Goal: Information Seeking & Learning: Learn about a topic

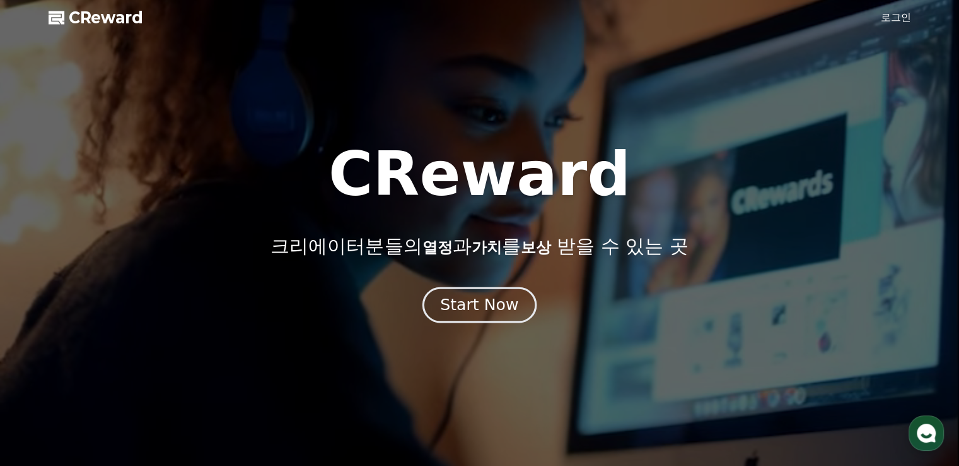
click at [498, 293] on button "Start Now" at bounding box center [480, 305] width 114 height 36
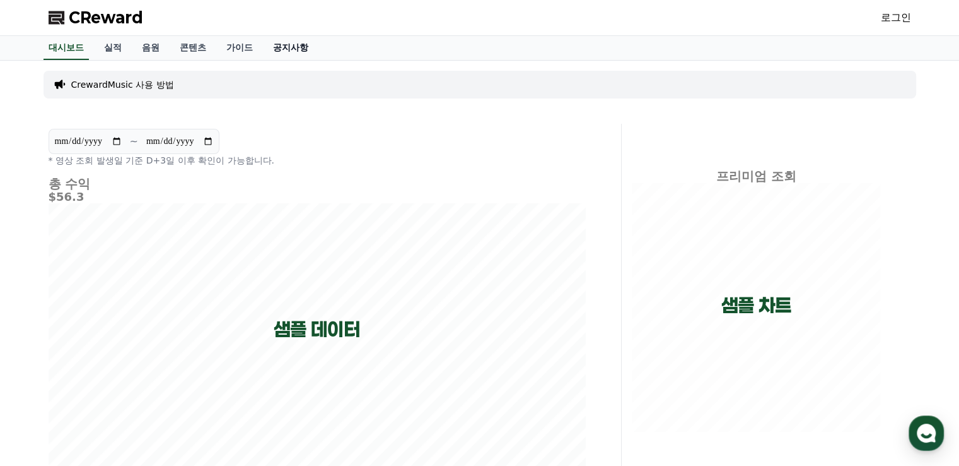
click at [278, 45] on link "공지사항" at bounding box center [291, 48] width 56 height 24
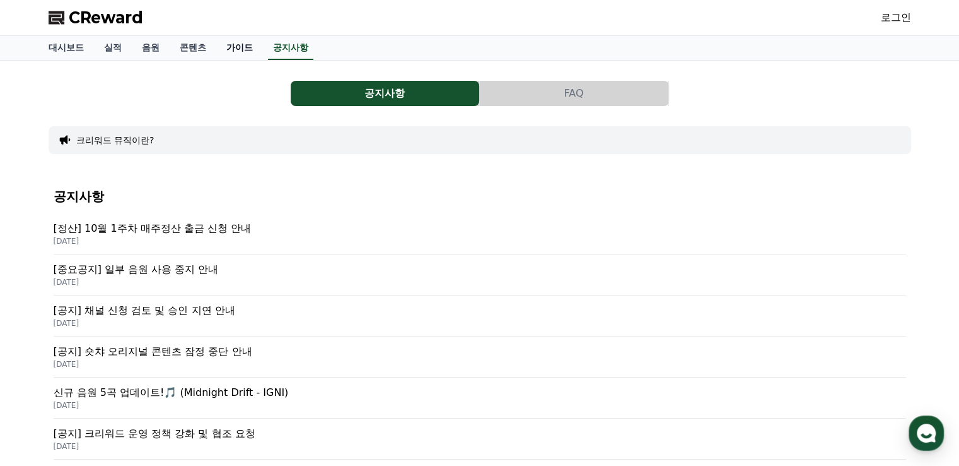
click at [252, 47] on link "가이드" at bounding box center [239, 48] width 47 height 24
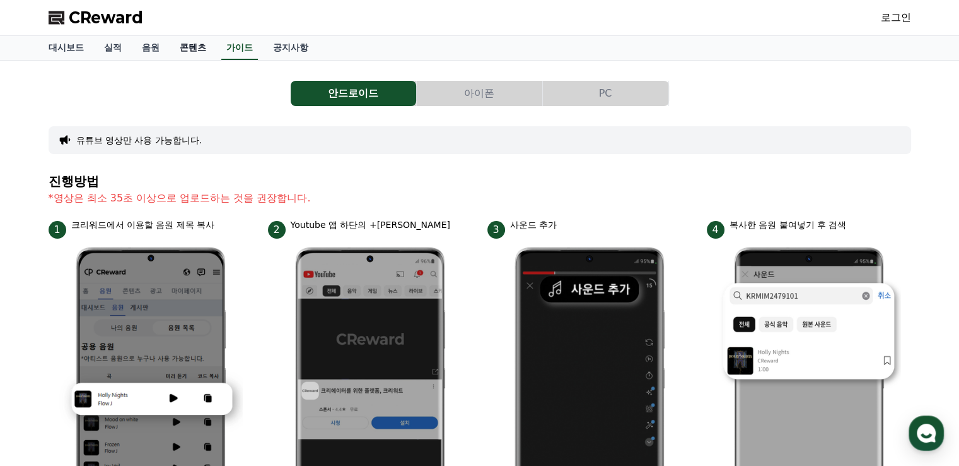
click at [196, 47] on link "콘텐츠" at bounding box center [193, 48] width 47 height 24
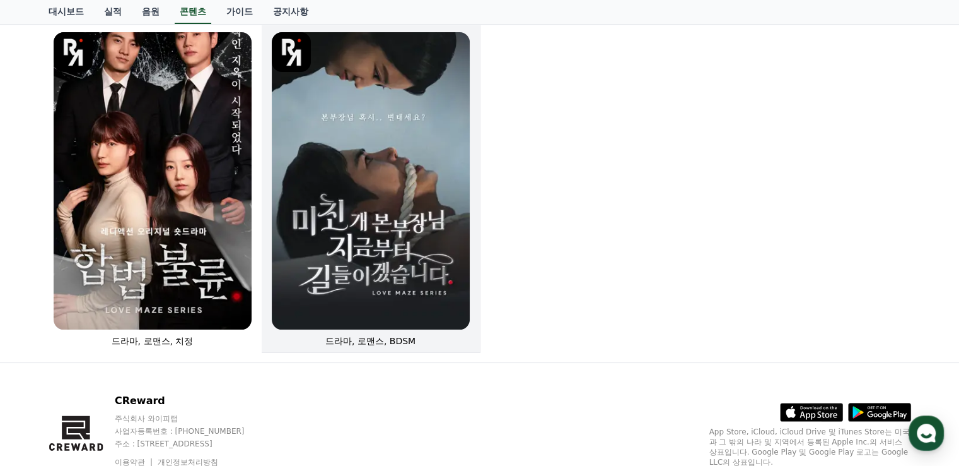
scroll to position [144, 0]
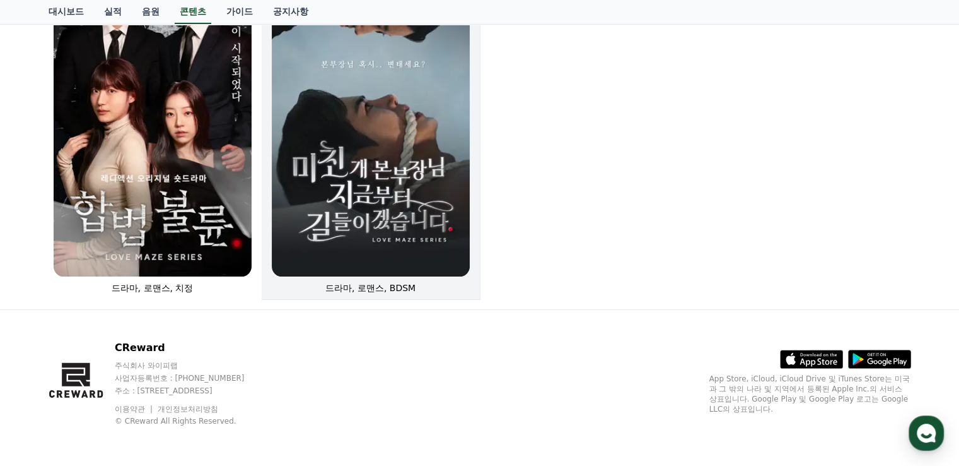
click at [336, 182] on img at bounding box center [371, 127] width 198 height 297
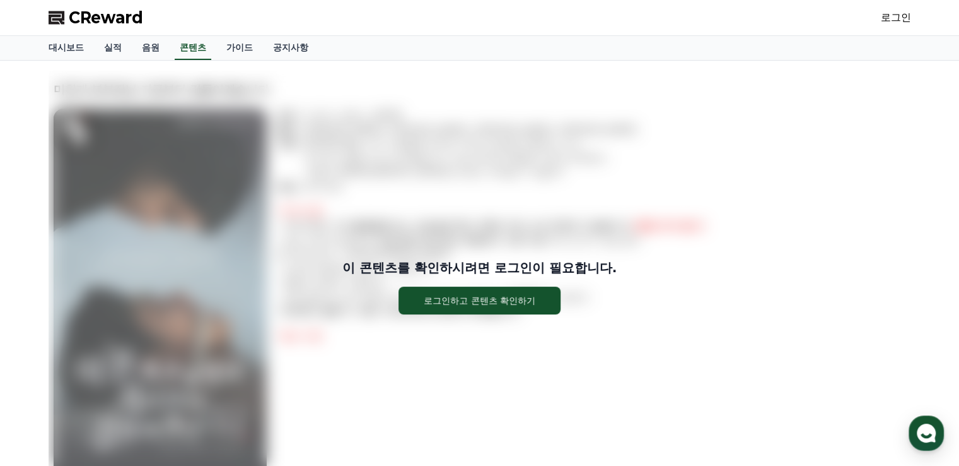
scroll to position [203, 0]
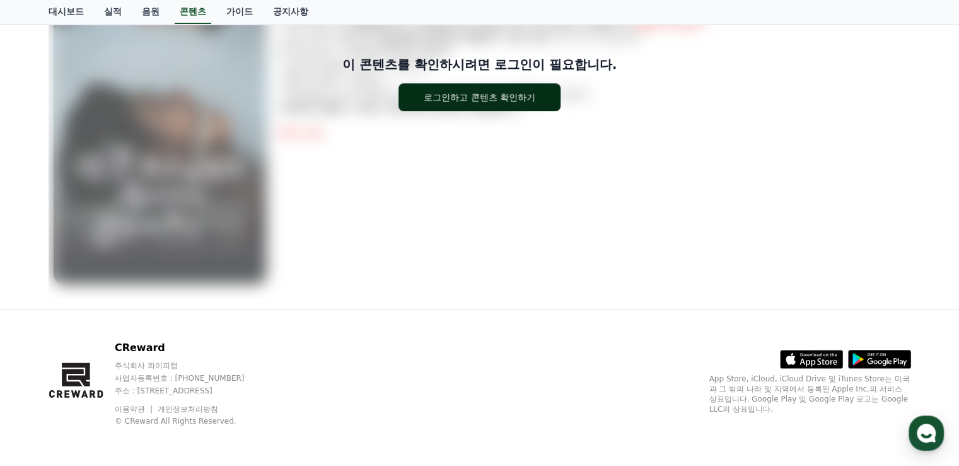
click at [487, 89] on button "로그인하고 콘텐츠 확인하기" at bounding box center [480, 97] width 162 height 28
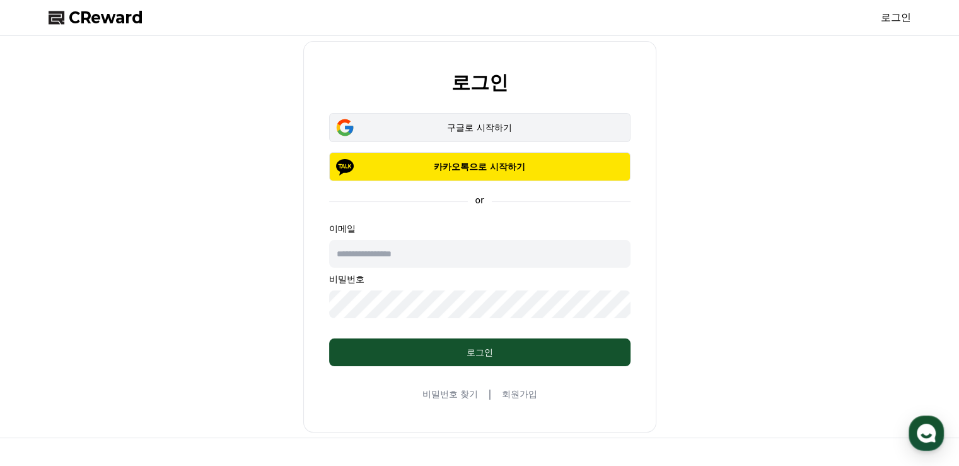
click at [493, 129] on div "구글로 시작하기" at bounding box center [480, 127] width 265 height 13
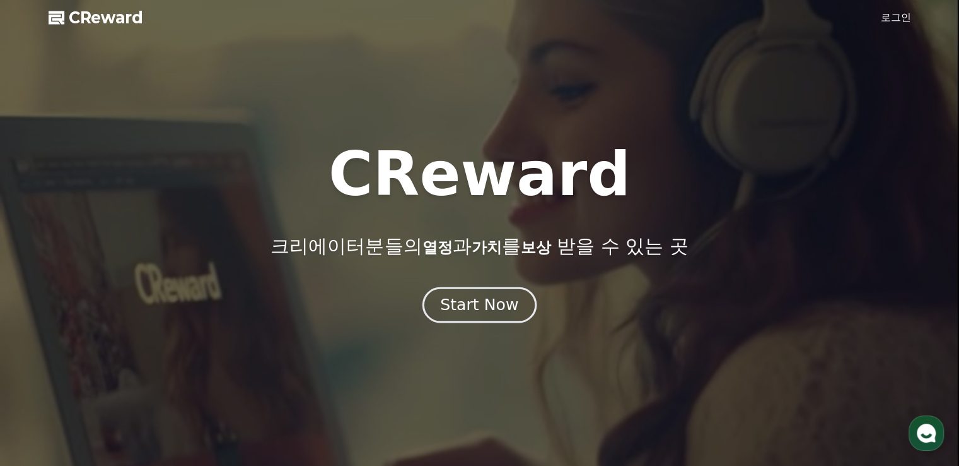
click at [483, 312] on div "Start Now" at bounding box center [479, 304] width 78 height 21
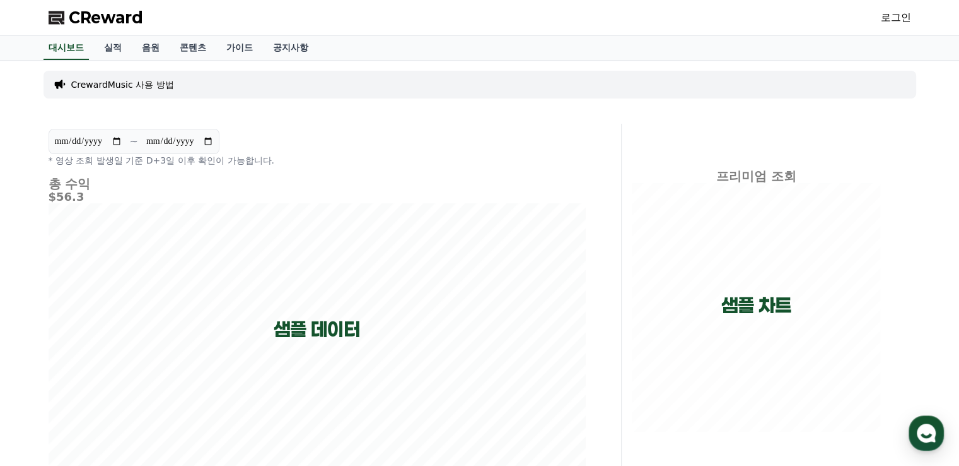
click at [888, 25] on link "로그인" at bounding box center [896, 17] width 30 height 15
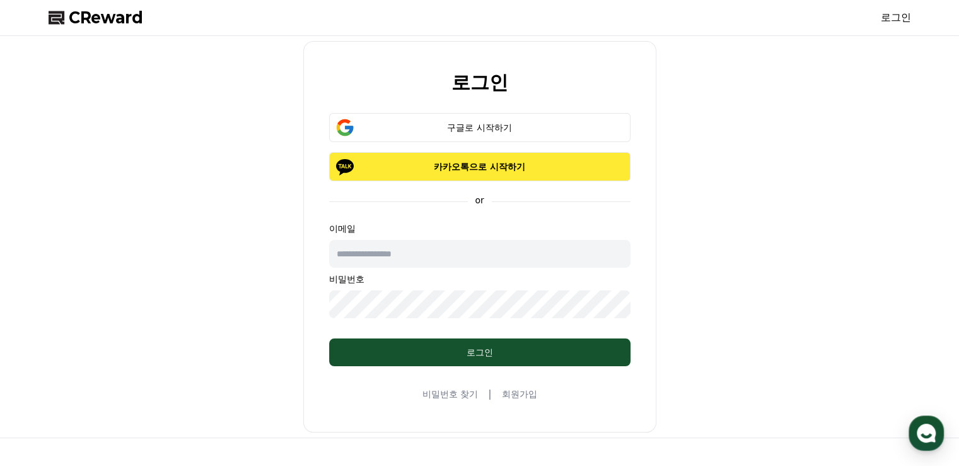
click at [440, 171] on p "카카오톡으로 시작하기" at bounding box center [480, 166] width 265 height 13
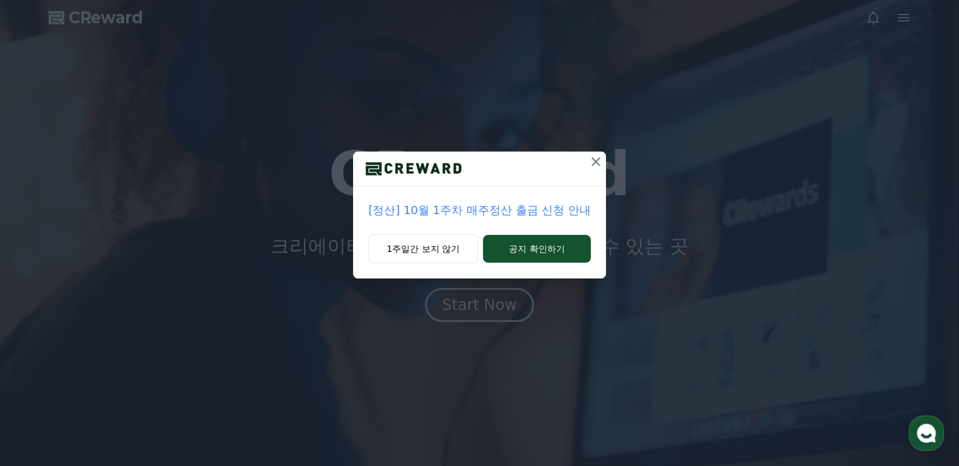
click at [598, 161] on icon at bounding box center [596, 161] width 15 height 15
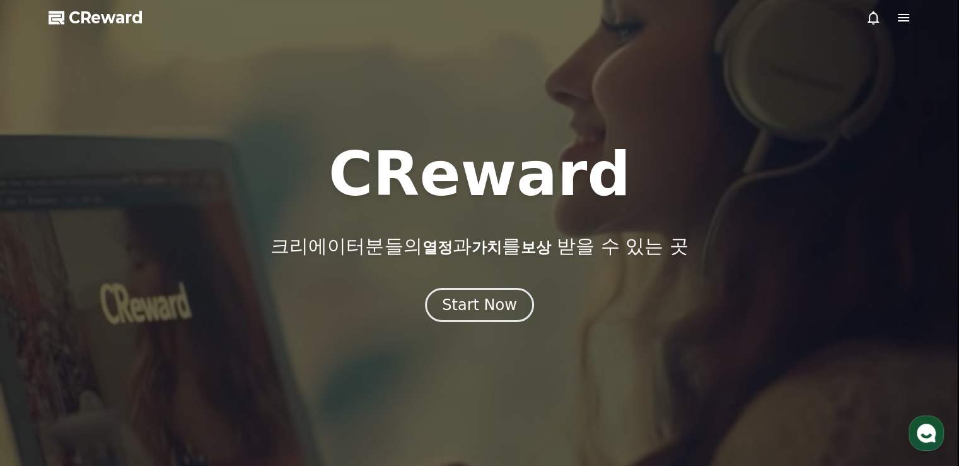
click at [93, 21] on span "CReward" at bounding box center [106, 18] width 74 height 20
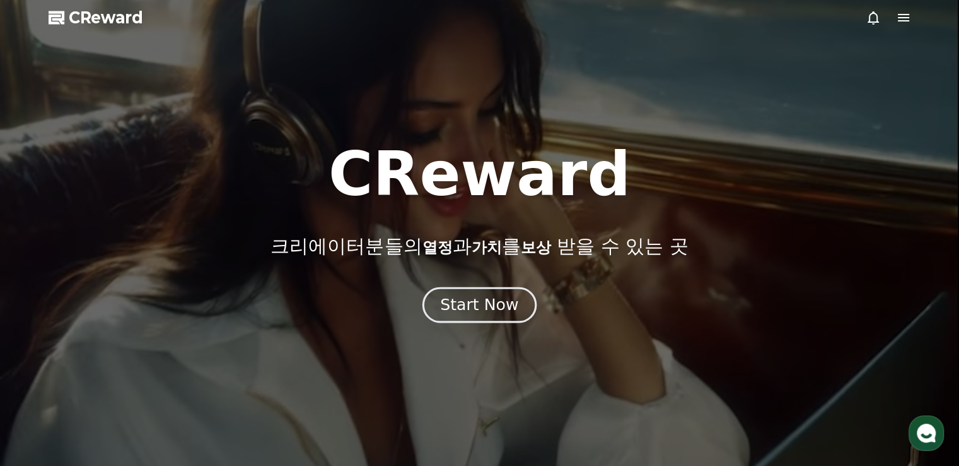
click at [501, 297] on div "Start Now" at bounding box center [479, 304] width 78 height 21
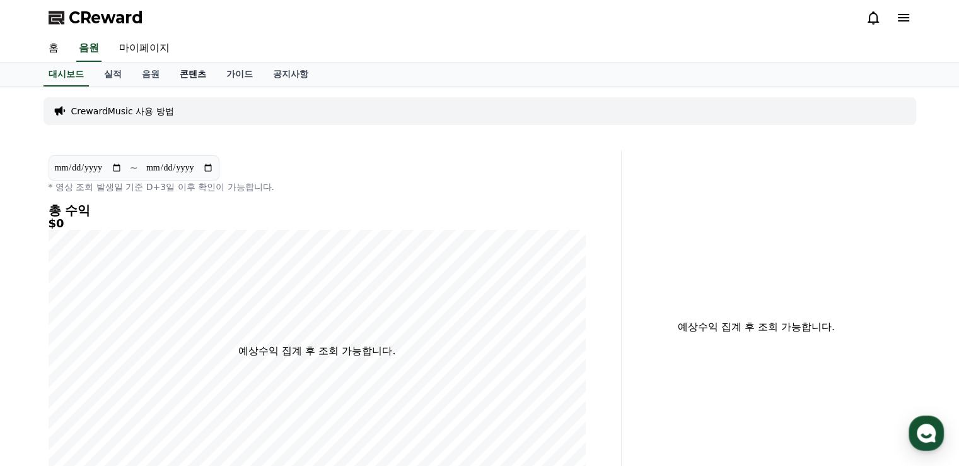
click at [197, 77] on link "콘텐츠" at bounding box center [193, 74] width 47 height 24
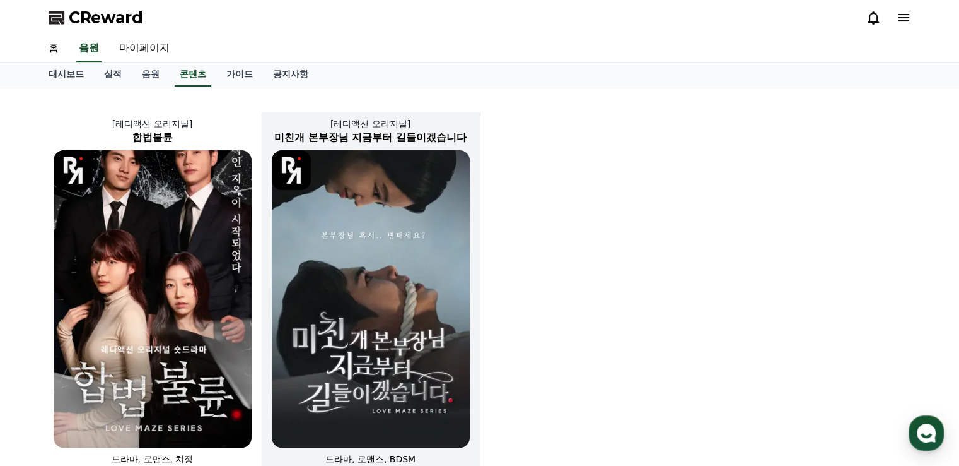
click at [341, 199] on img at bounding box center [371, 298] width 198 height 297
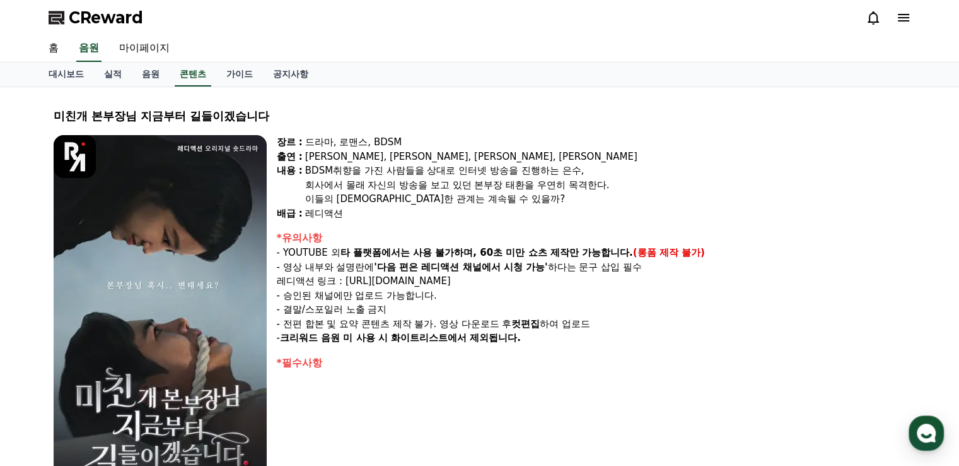
scroll to position [126, 0]
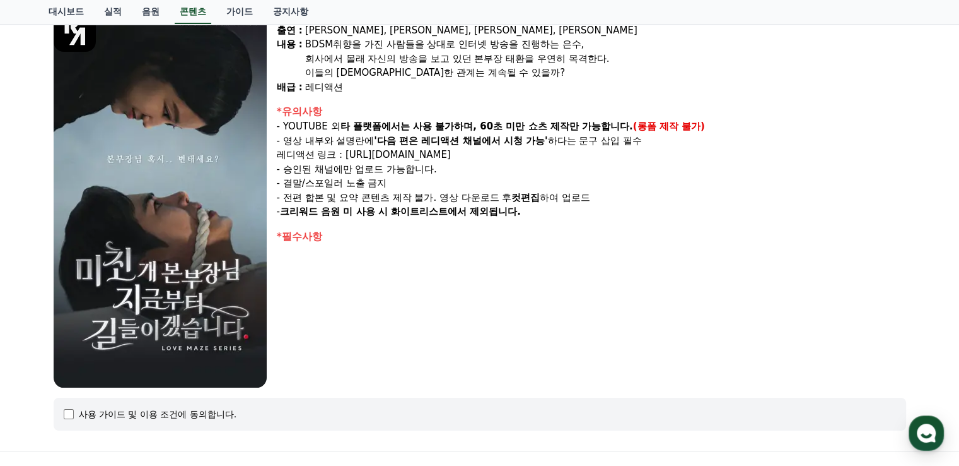
drag, startPoint x: 623, startPoint y: 226, endPoint x: 275, endPoint y: 121, distance: 363.8
click at [275, 121] on div "장르 : 드라마, 로맨스, BDSM 출연 : 강지은, 강도윤, 정지유, 최홍락 내용 : BDSM취향을 가진 사람들을 상대로 인터넷 방송을 진행…" at bounding box center [480, 198] width 853 height 378
click at [656, 209] on p "- 크리워드 음원 미 사용 시 화이트리스트에서 제외됩니다." at bounding box center [592, 211] width 630 height 15
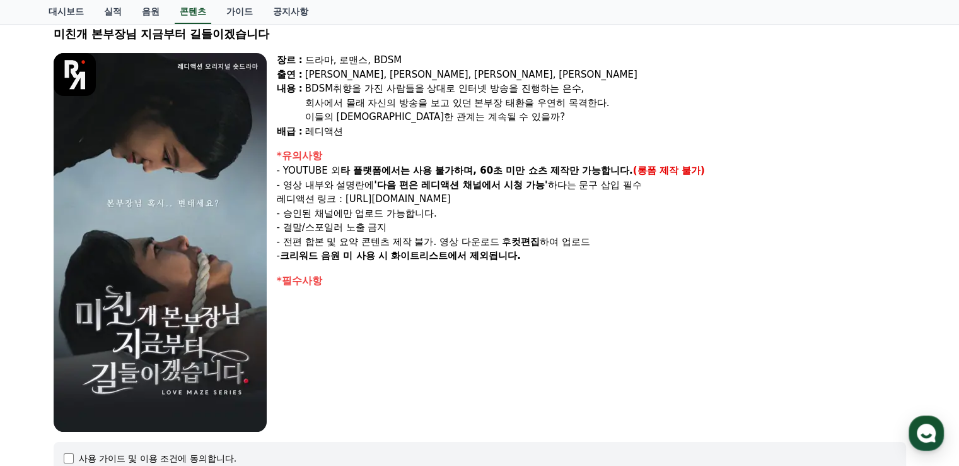
scroll to position [63, 0]
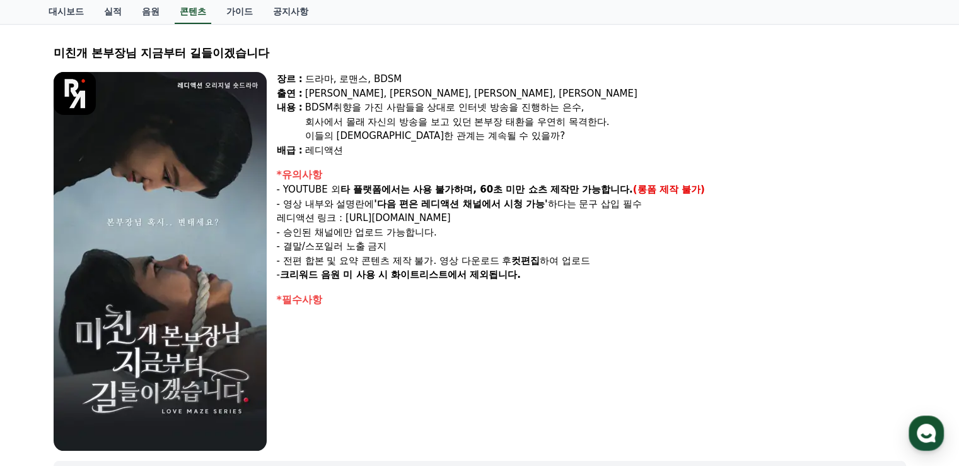
drag, startPoint x: 596, startPoint y: 312, endPoint x: 551, endPoint y: 318, distance: 45.2
click at [551, 318] on div "장르 : 드라마, 로맨스, BDSM 출연 : 강지은, 강도윤, 정지유, 최홍락 내용 : BDSM취향을 가진 사람들을 상대로 인터넷 방송을 진행…" at bounding box center [592, 261] width 630 height 378
drag, startPoint x: 537, startPoint y: 307, endPoint x: 336, endPoint y: 168, distance: 244.4
click at [336, 168] on div "장르 : 드라마, 로맨스, BDSM 출연 : 강지은, 강도윤, 정지유, 최홍락 내용 : BDSM취향을 가진 사람들을 상대로 인터넷 방송을 진행…" at bounding box center [592, 261] width 630 height 378
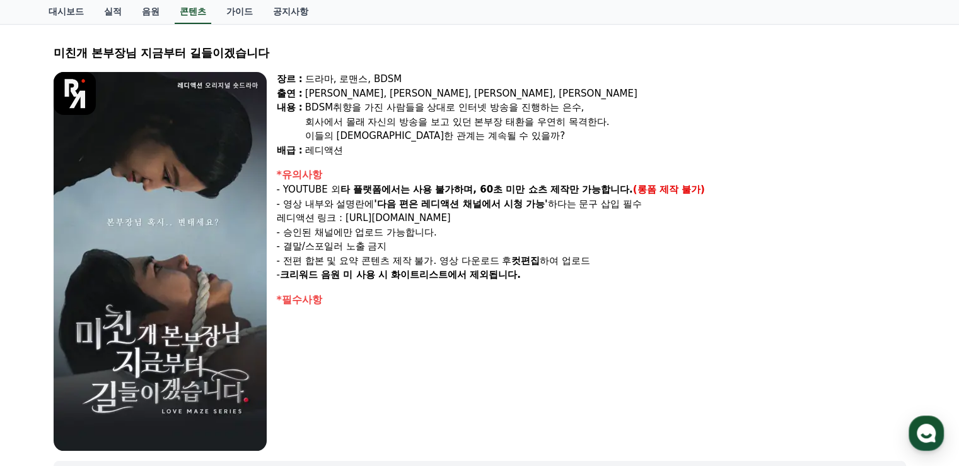
click at [336, 168] on div "*유의사항" at bounding box center [592, 174] width 630 height 15
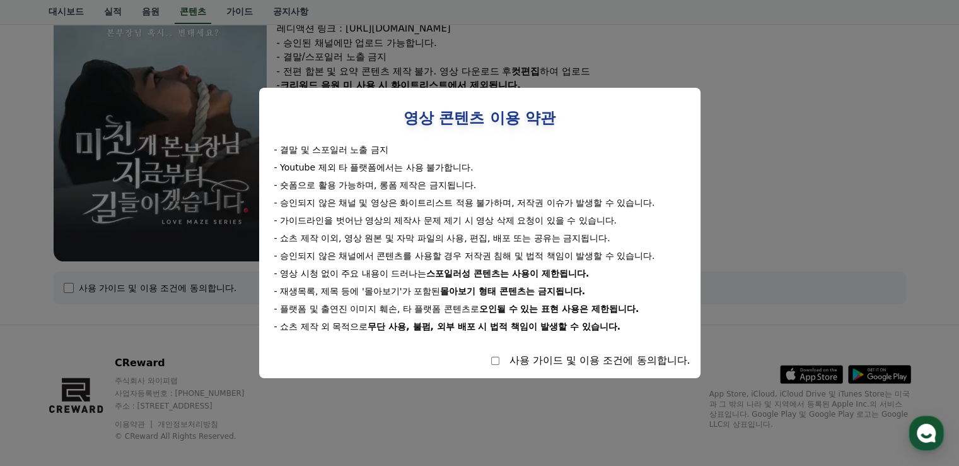
drag, startPoint x: 283, startPoint y: 148, endPoint x: 636, endPoint y: 326, distance: 395.2
click at [636, 326] on div "- 결말 및 스포일러 노출 금지 - Youtube 제외 타 플랫폼에서는 사용 불가합니다. - 숏폼으로 활용 가능하며, 롱폼 제작은 금지됩니다.…" at bounding box center [479, 237] width 421 height 189
click at [650, 326] on div "- 쇼츠 제작 외 목적으로 무단 사용, 불펌, 외부 배포 시 법적 책임이 발생할 수 있습니다." at bounding box center [479, 326] width 411 height 13
drag, startPoint x: 426, startPoint y: 271, endPoint x: 637, endPoint y: 327, distance: 218.2
click at [637, 327] on div "- 결말 및 스포일러 노출 금지 - Youtube 제외 타 플랫폼에서는 사용 불가합니다. - 숏폼으로 활용 가능하며, 롱폼 제작은 금지됩니다.…" at bounding box center [479, 237] width 421 height 189
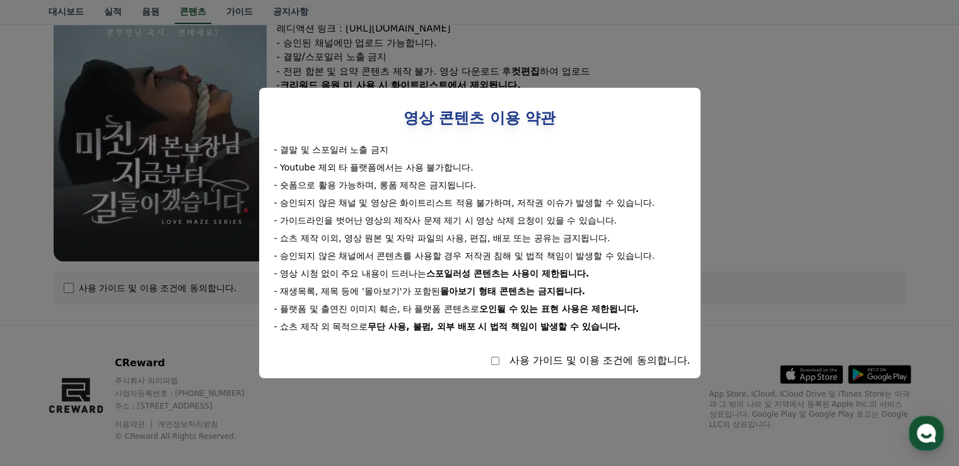
click at [638, 324] on div "- 쇼츠 제작 외 목적으로 무단 사용, 불펌, 외부 배포 시 법적 책임이 발생할 수 있습니다." at bounding box center [479, 326] width 411 height 13
click at [580, 355] on div "사용 가이드 및 이용 조건에 동의합니다." at bounding box center [600, 360] width 181 height 15
select select
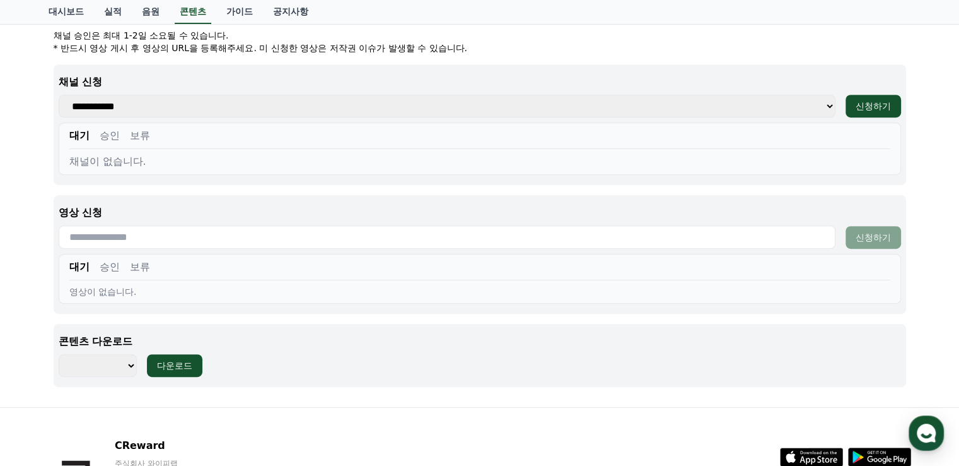
scroll to position [568, 0]
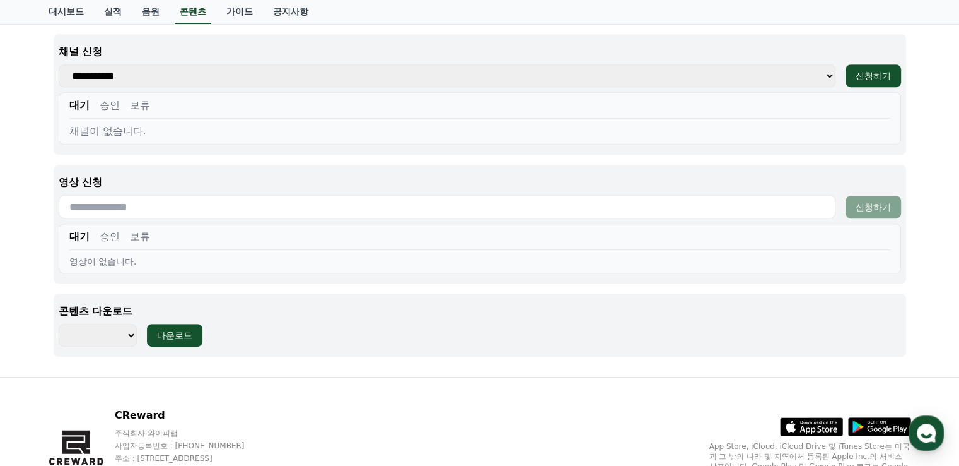
click at [309, 204] on input "text" at bounding box center [447, 206] width 777 height 23
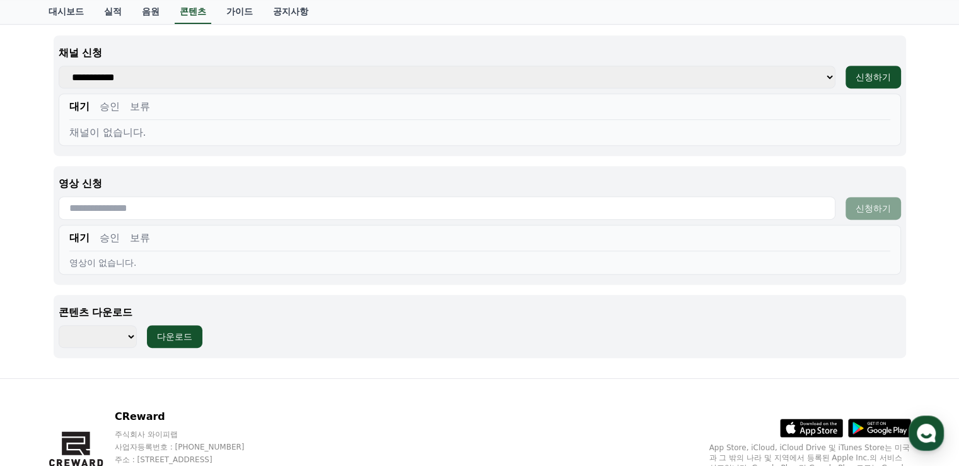
scroll to position [634, 0]
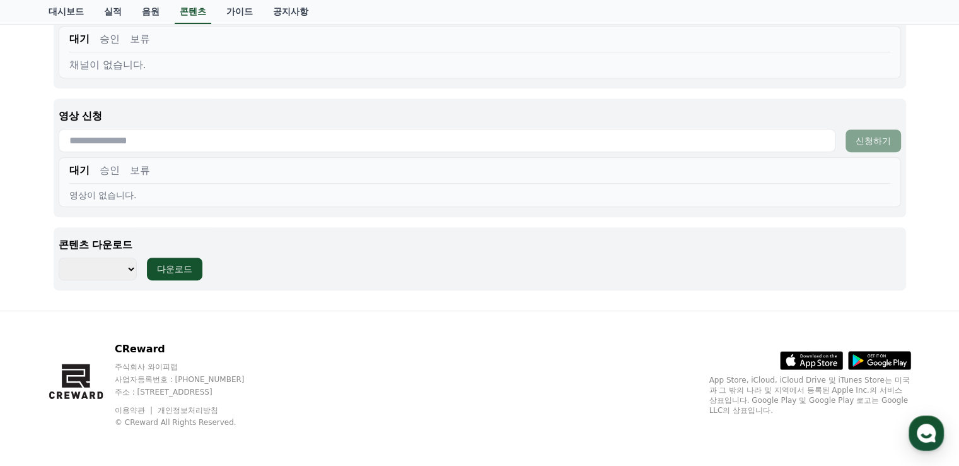
click at [98, 265] on select "******** ******** ******** ******** ******** ******** ******** ******** *******…" at bounding box center [98, 268] width 79 height 23
click at [108, 267] on select "******** ******** ******** ******** ******** ******** ******** ******** *******…" at bounding box center [98, 268] width 79 height 23
click at [109, 267] on select "******** ******** ******** ******** ******** ******** ******** ******** *******…" at bounding box center [98, 268] width 79 height 23
click at [826, 274] on div "******** ******** ******** ******** ******** ******** ******** ******** *******…" at bounding box center [480, 268] width 843 height 23
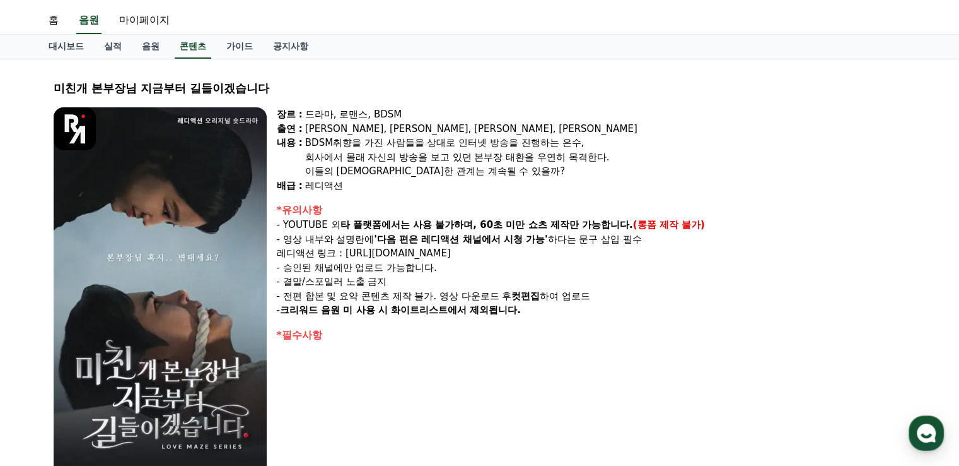
scroll to position [0, 0]
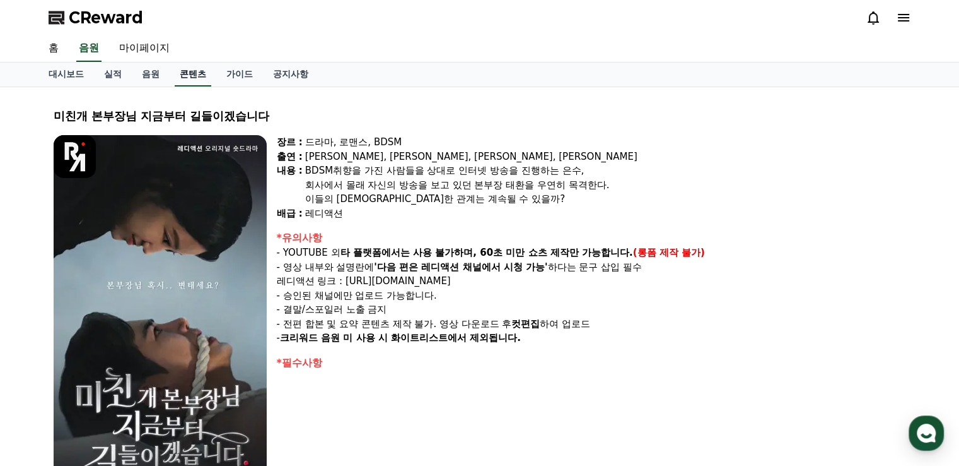
click at [185, 71] on link "콘텐츠" at bounding box center [193, 74] width 37 height 24
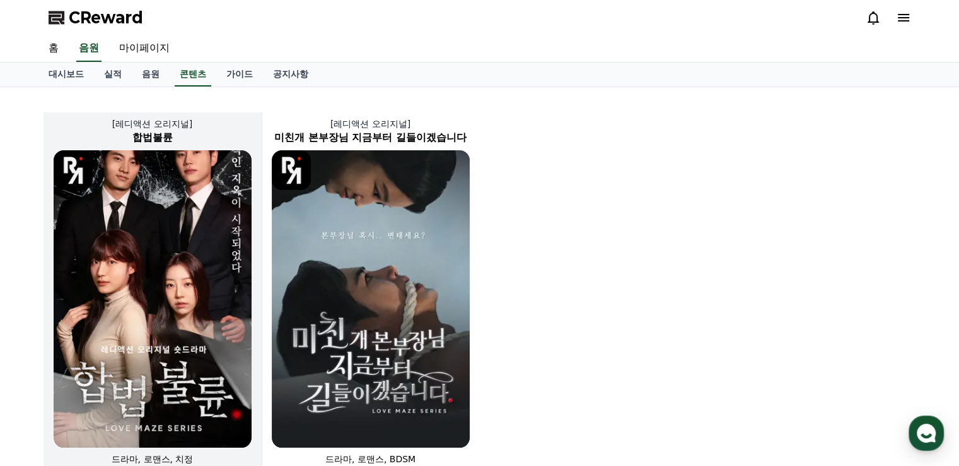
click at [158, 199] on img at bounding box center [153, 298] width 198 height 297
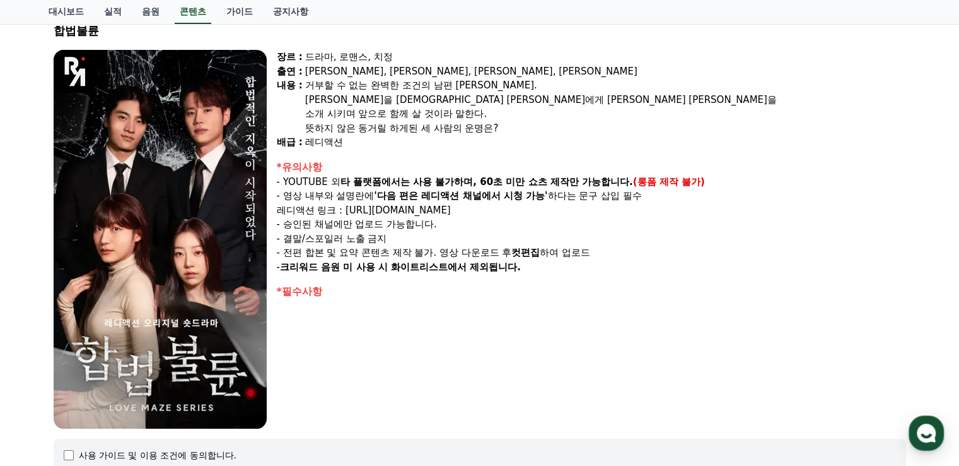
scroll to position [252, 0]
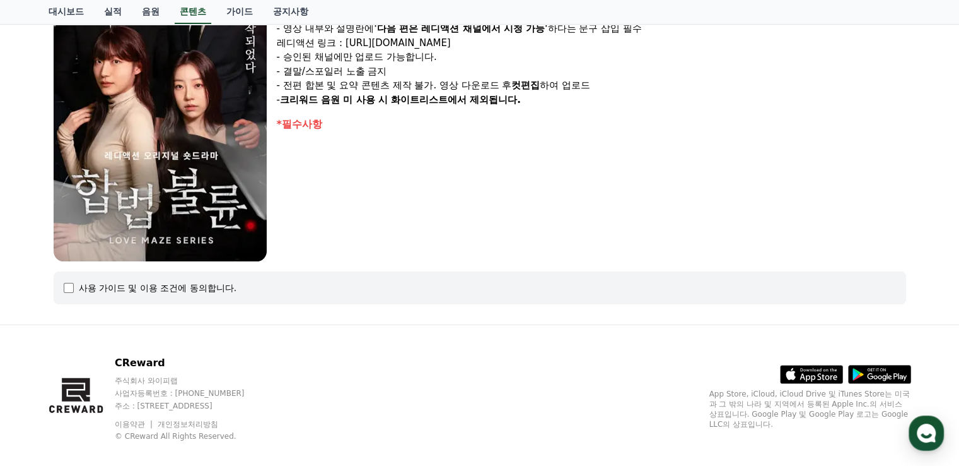
drag, startPoint x: 287, startPoint y: 119, endPoint x: 416, endPoint y: 194, distance: 149.5
click at [413, 191] on div "장르 : 드라마, 로맨스, 치정 출연 : 박문화, 지수민, 강도윤, 김민영 내용 : 거부할 수 없는 완벽한 조건의 남편 윤성. 윤성만을 바라보…" at bounding box center [592, 72] width 630 height 378
click at [419, 195] on div "장르 : 드라마, 로맨스, 치정 출연 : 박문화, 지수민, 강도윤, 김민영 내용 : 거부할 수 없는 완벽한 조건의 남편 윤성. 윤성만을 바라보…" at bounding box center [592, 72] width 630 height 378
click at [178, 283] on div "사용 가이드 및 이용 조건에 동의합니다." at bounding box center [158, 287] width 158 height 13
click at [60, 282] on div "사용 가이드 및 이용 조건에 동의합니다." at bounding box center [480, 287] width 853 height 33
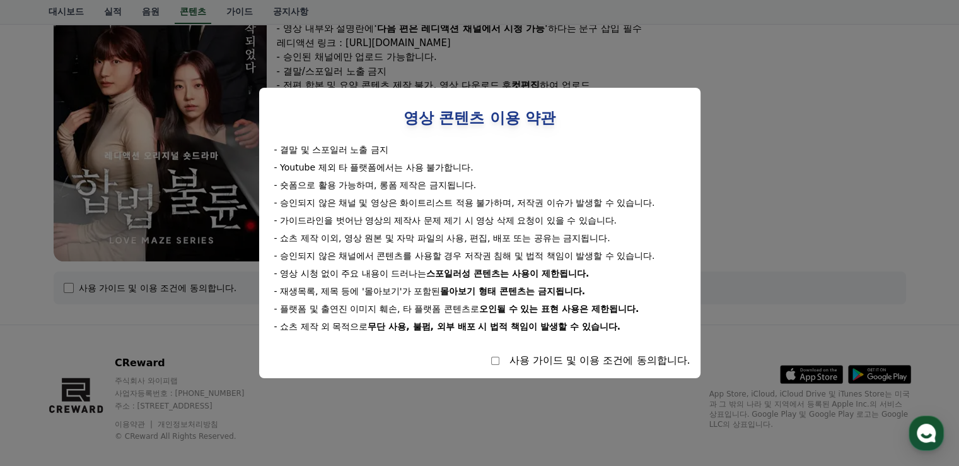
click at [793, 127] on button "close modal" at bounding box center [479, 233] width 959 height 466
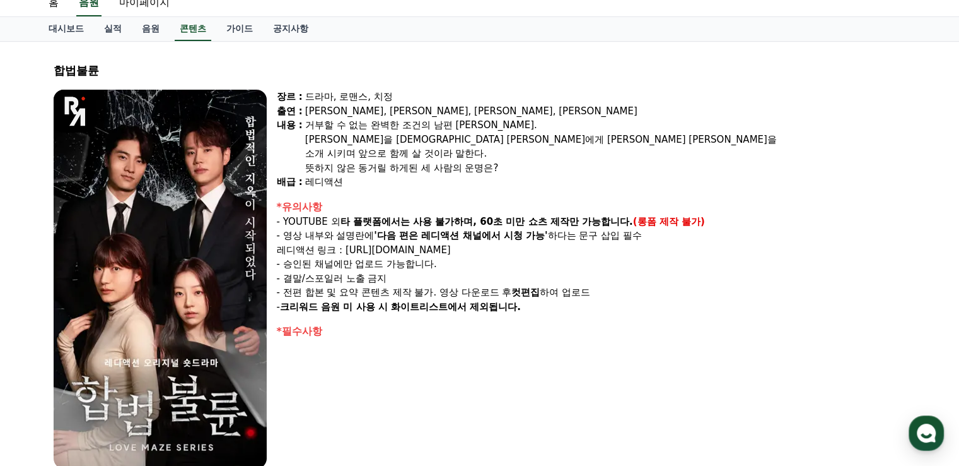
scroll to position [0, 0]
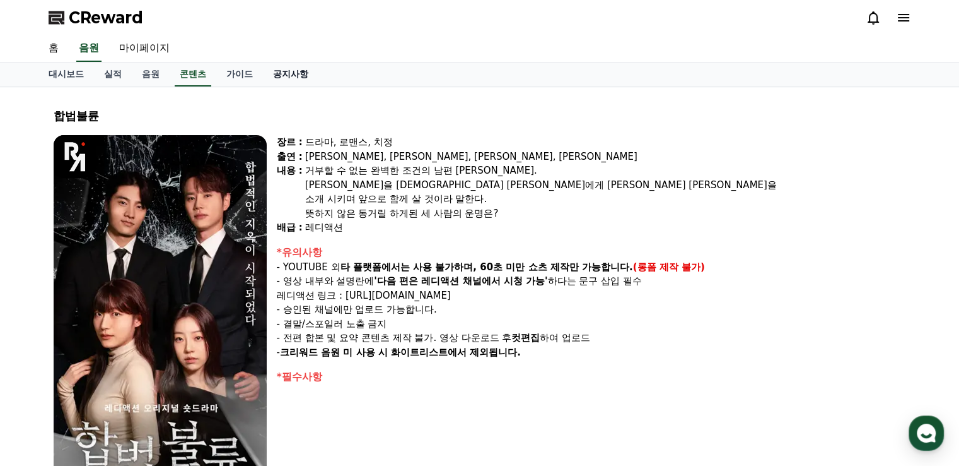
click at [293, 76] on link "공지사항" at bounding box center [291, 74] width 56 height 24
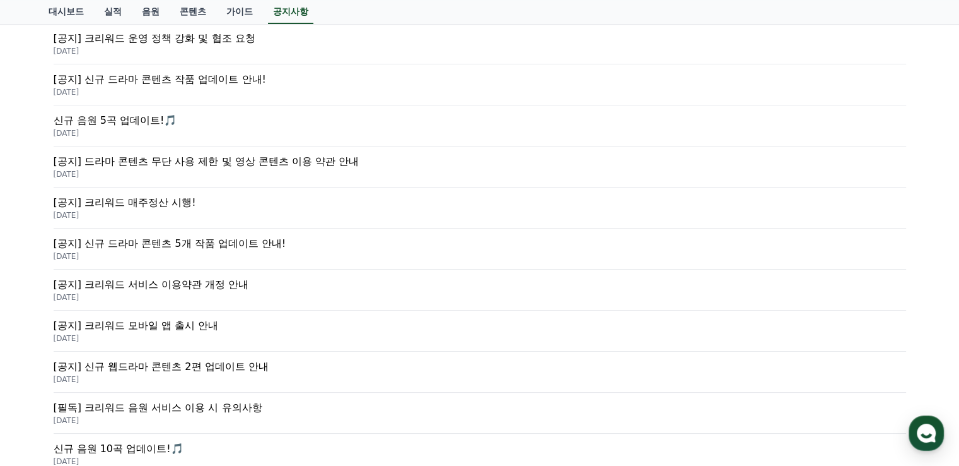
scroll to position [421, 0]
click at [180, 246] on p "[공지] 신규 드라마 콘텐츠 5개 작품 업데이트 안내!" at bounding box center [480, 244] width 853 height 15
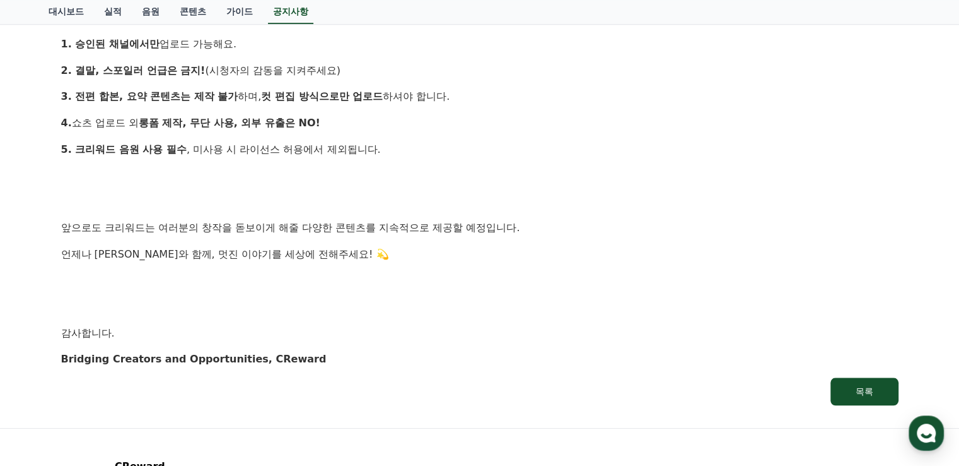
scroll to position [1262, 0]
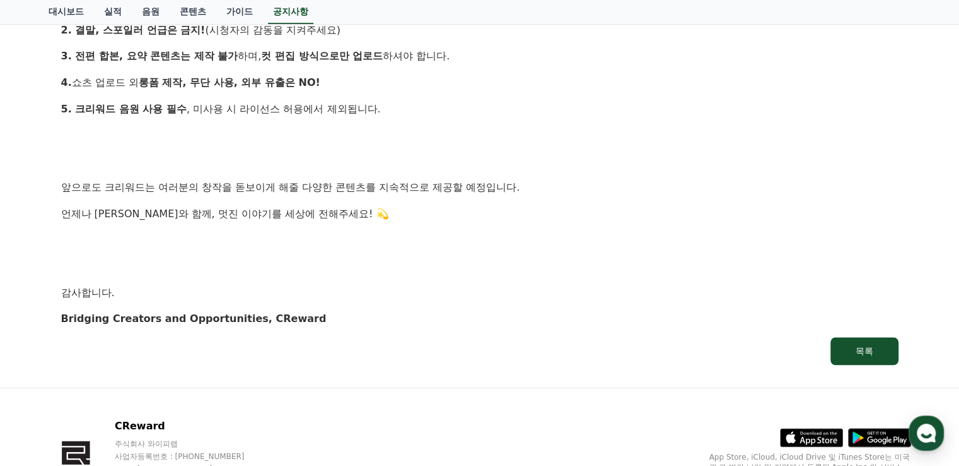
drag, startPoint x: 170, startPoint y: 192, endPoint x: 177, endPoint y: 190, distance: 7.2
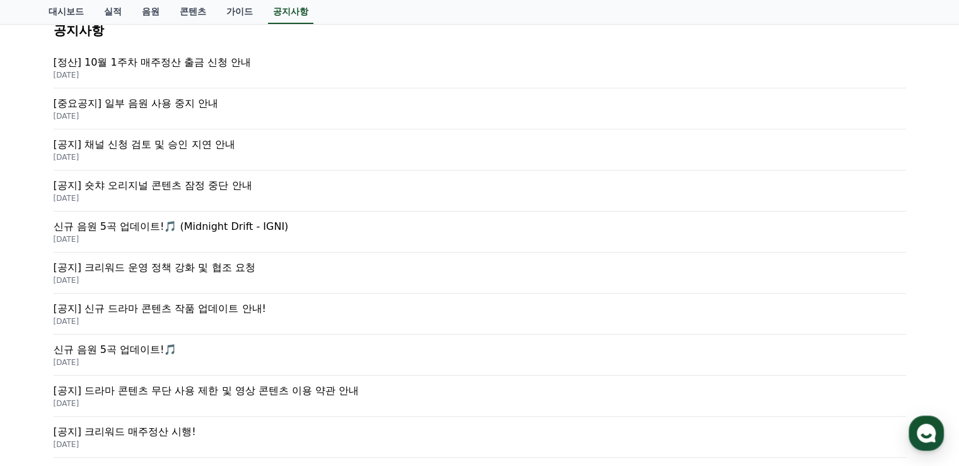
scroll to position [42, 0]
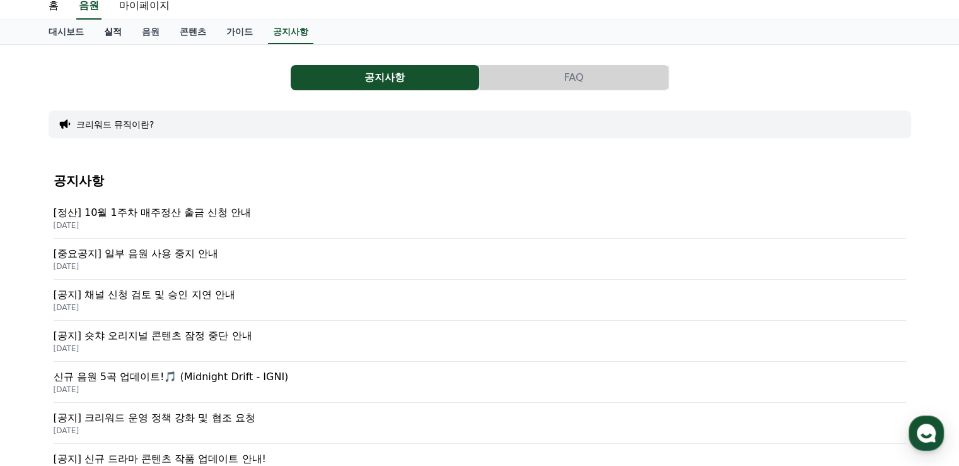
click at [121, 33] on link "실적" at bounding box center [113, 32] width 38 height 24
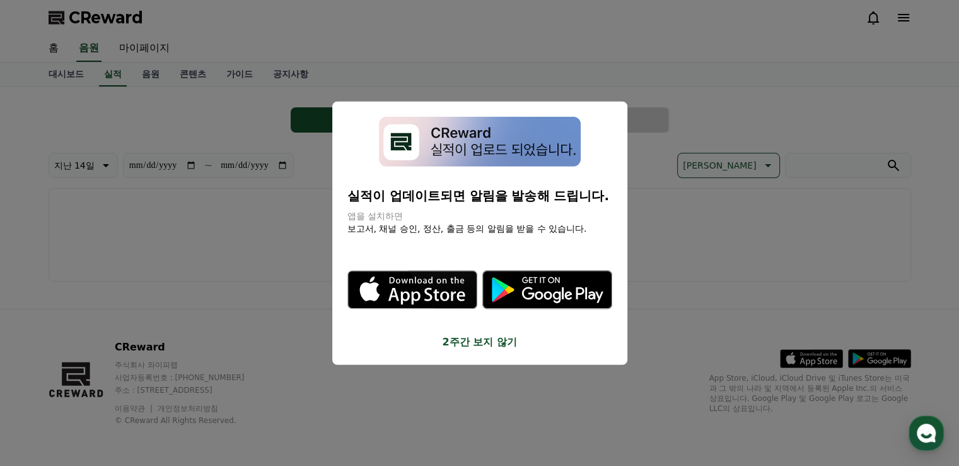
click at [206, 274] on button "close modal" at bounding box center [479, 233] width 959 height 466
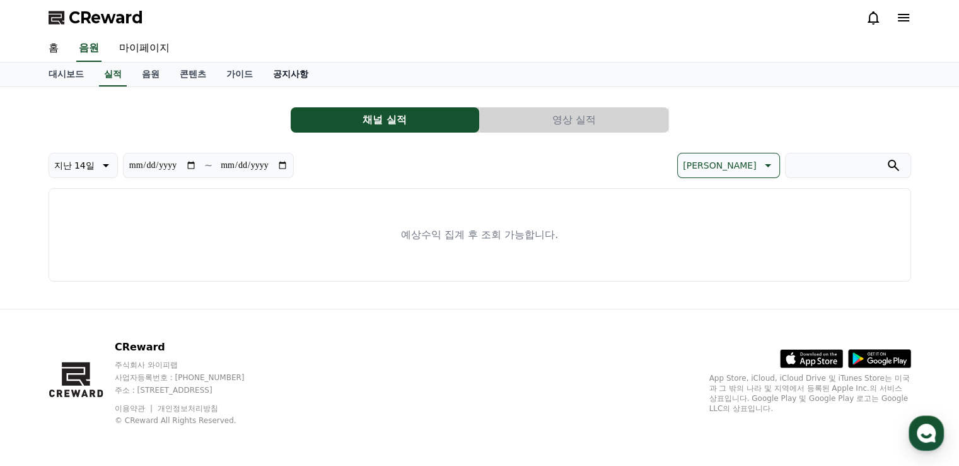
click at [297, 73] on link "공지사항" at bounding box center [291, 74] width 56 height 24
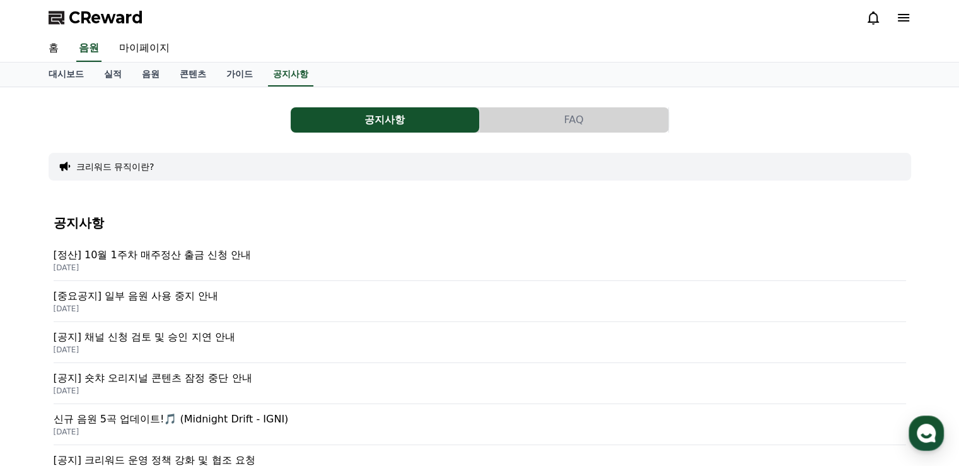
click at [576, 123] on button "FAQ" at bounding box center [574, 119] width 189 height 25
